Goal: Check status

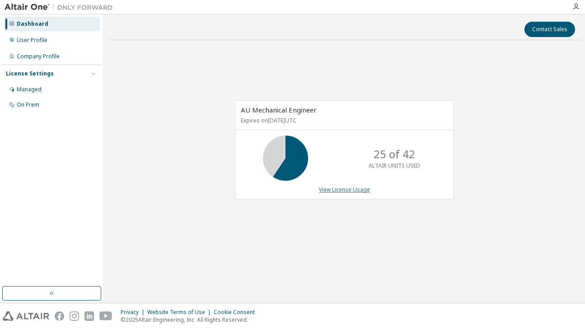
click at [319, 190] on link "View License Usage" at bounding box center [344, 190] width 51 height 8
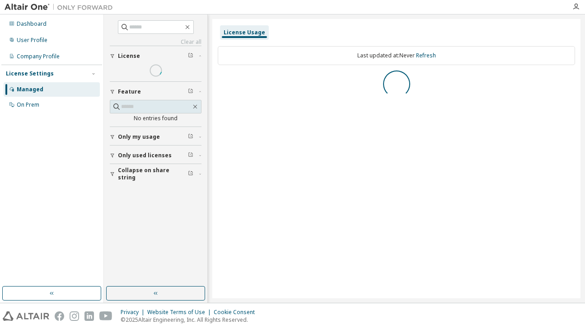
click at [321, 190] on div "License Usage Last updated at: Never Refresh" at bounding box center [396, 158] width 368 height 279
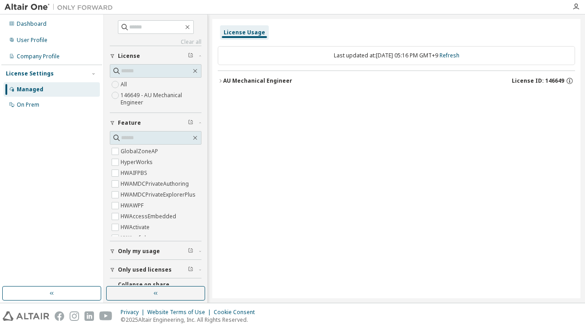
click at [252, 88] on button "AU Mechanical Engineer License ID: 146649" at bounding box center [396, 81] width 357 height 20
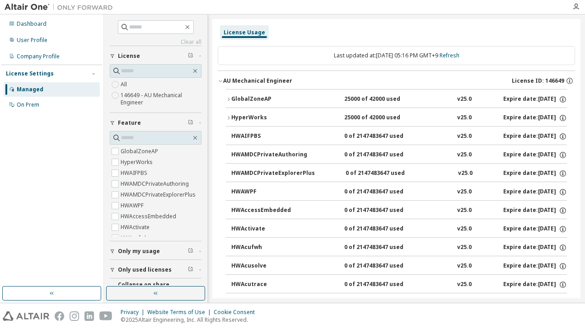
click at [244, 99] on div "GlobalZoneAP" at bounding box center [271, 99] width 81 height 8
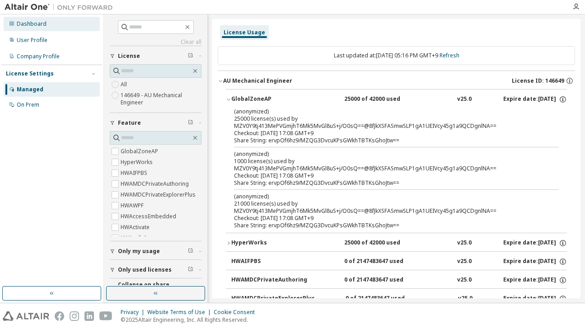
click at [44, 25] on div "Dashboard" at bounding box center [32, 23] width 30 height 7
